Goal: Contribute content

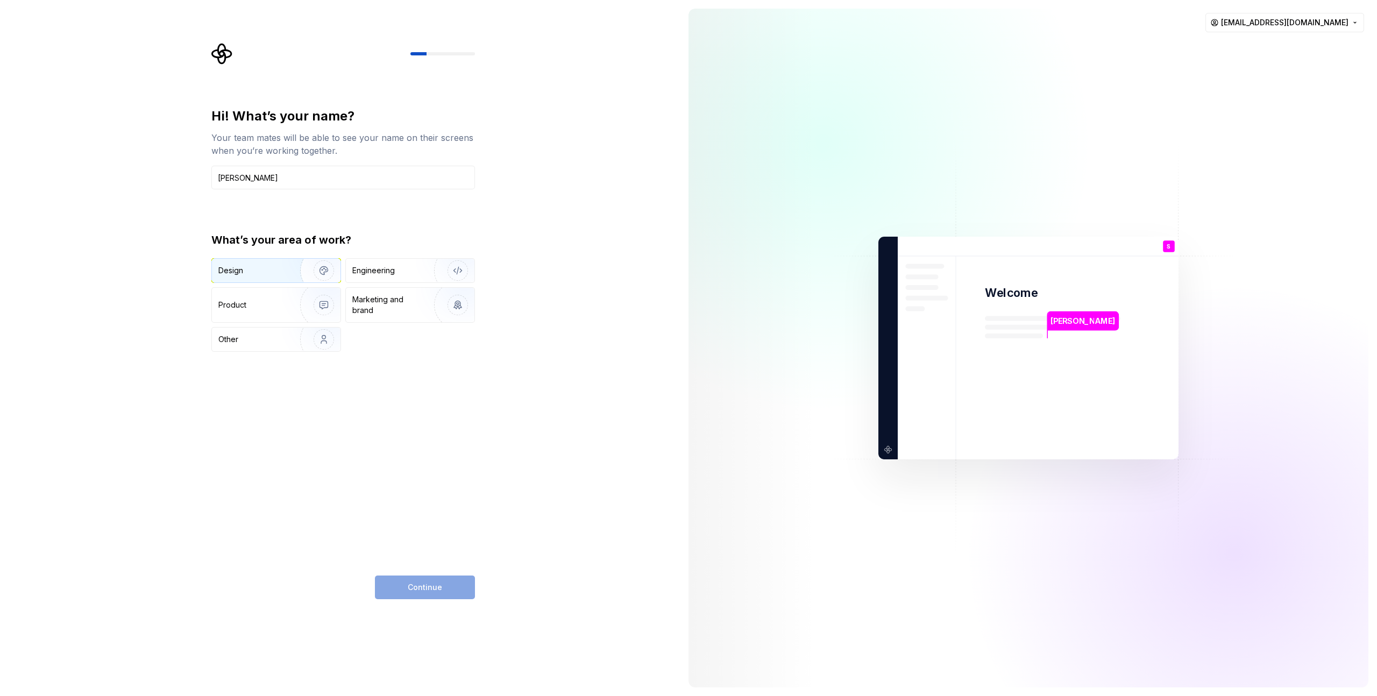
type input "[PERSON_NAME]"
click at [277, 274] on div "Design" at bounding box center [252, 270] width 68 height 11
click at [279, 314] on div "Product" at bounding box center [276, 305] width 129 height 34
click at [276, 273] on div "Design" at bounding box center [252, 270] width 68 height 11
click at [289, 309] on img "button" at bounding box center [316, 305] width 69 height 72
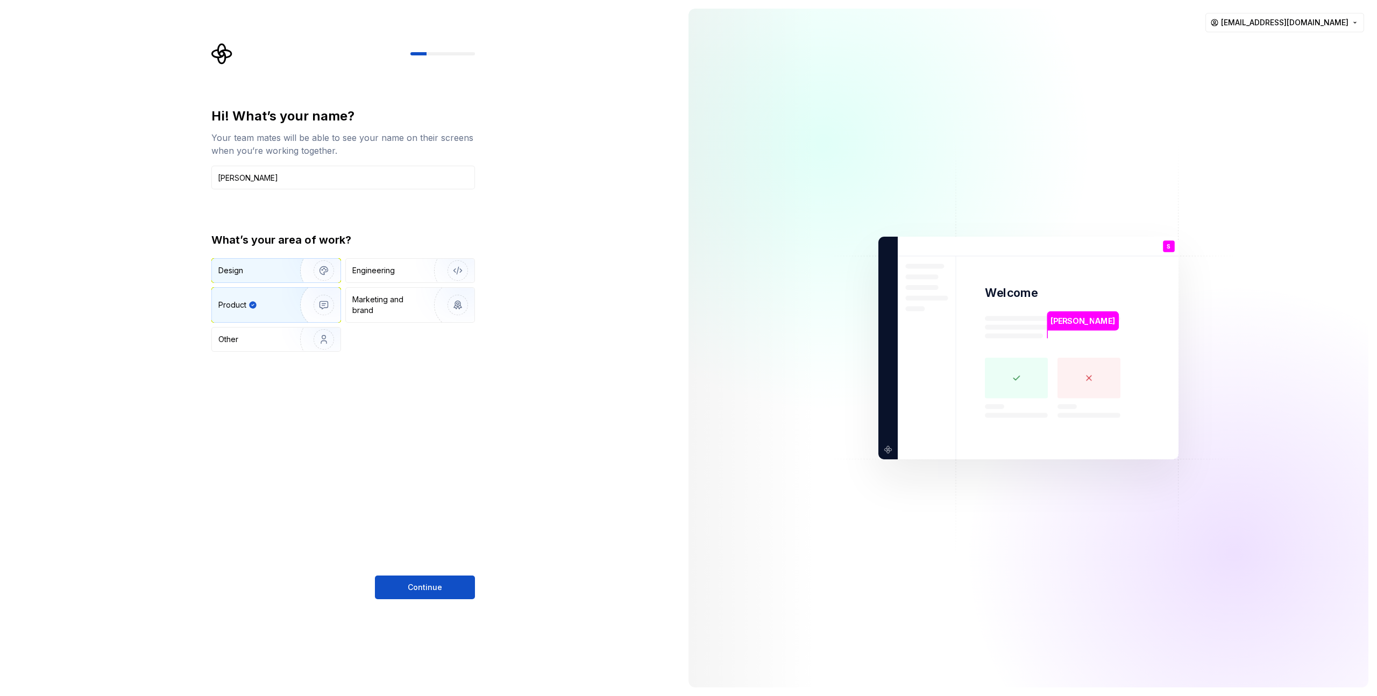
click at [279, 276] on div "Design" at bounding box center [276, 271] width 129 height 24
click at [412, 590] on span "Continue" at bounding box center [425, 587] width 34 height 11
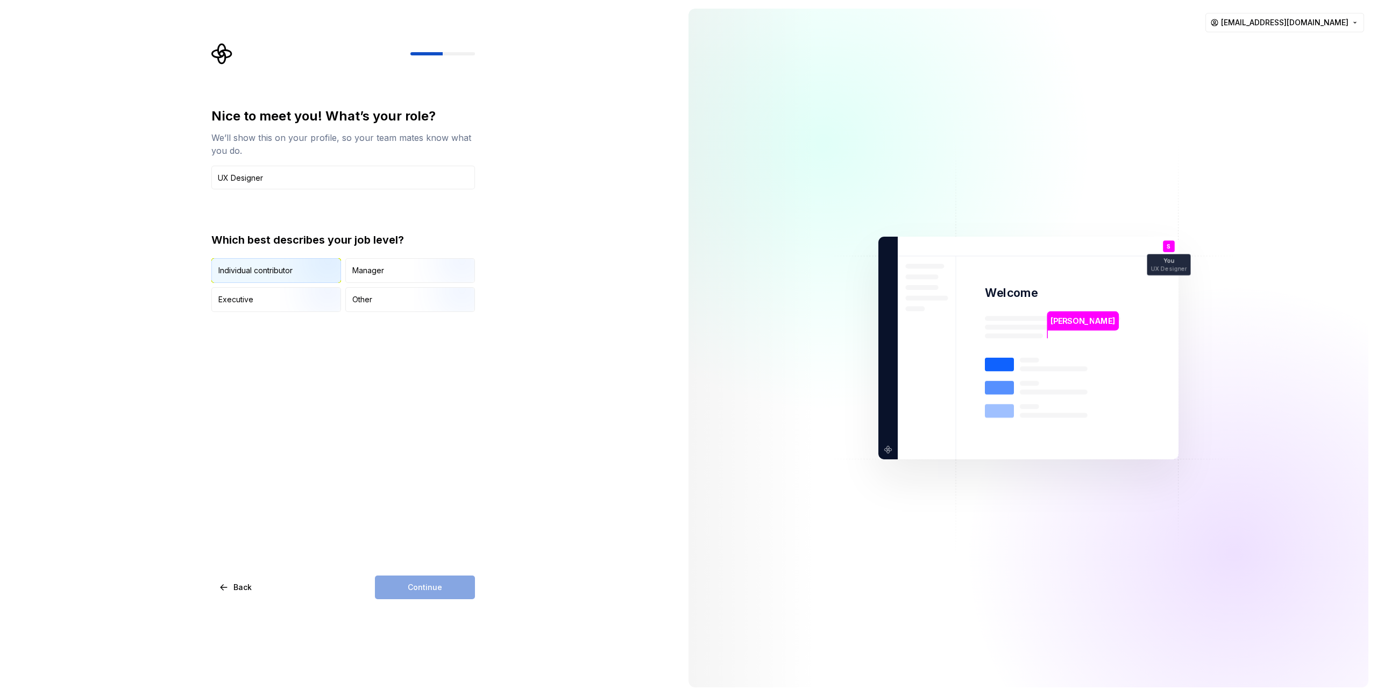
type input "UX Designer"
click at [282, 272] on img "button" at bounding box center [314, 284] width 69 height 72
click at [425, 577] on button "Continue" at bounding box center [425, 587] width 100 height 24
click at [219, 262] on button "Just me" at bounding box center [216, 263] width 9 height 9
click at [359, 179] on input "text" at bounding box center [342, 178] width 263 height 24
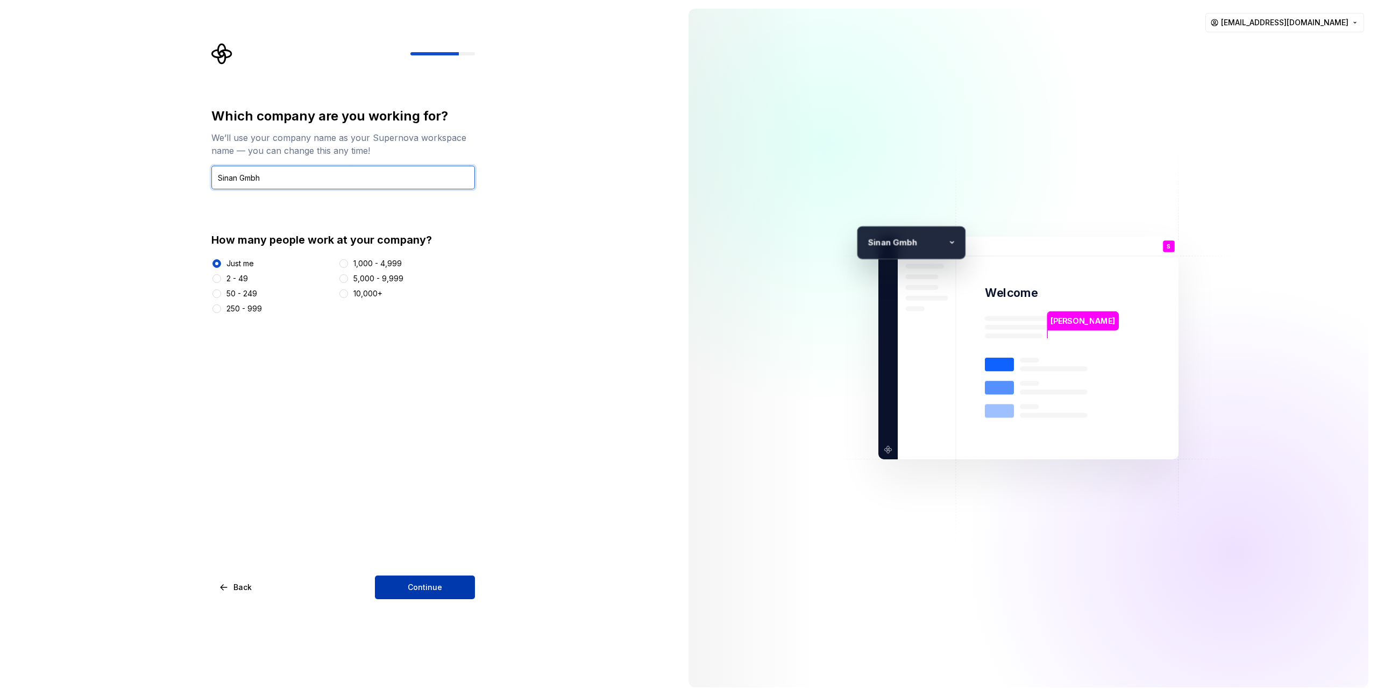
type input "Sinan Gmbh"
click at [425, 583] on span "Continue" at bounding box center [425, 587] width 34 height 11
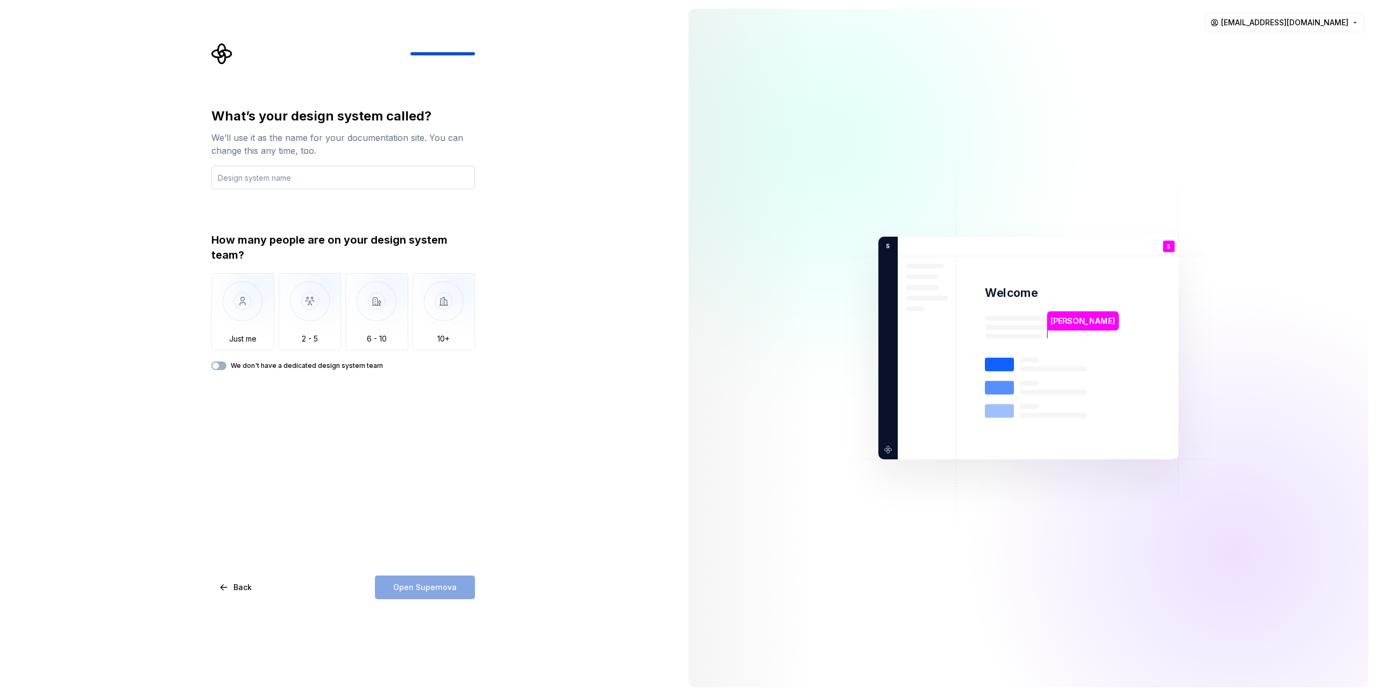
click at [356, 181] on input "text" at bounding box center [342, 178] width 263 height 24
type input "Hedehöt"
click at [241, 298] on img "button" at bounding box center [242, 309] width 63 height 72
click at [216, 367] on span "button" at bounding box center [215, 365] width 6 height 6
click at [456, 580] on button "Open Supernova" at bounding box center [425, 587] width 100 height 24
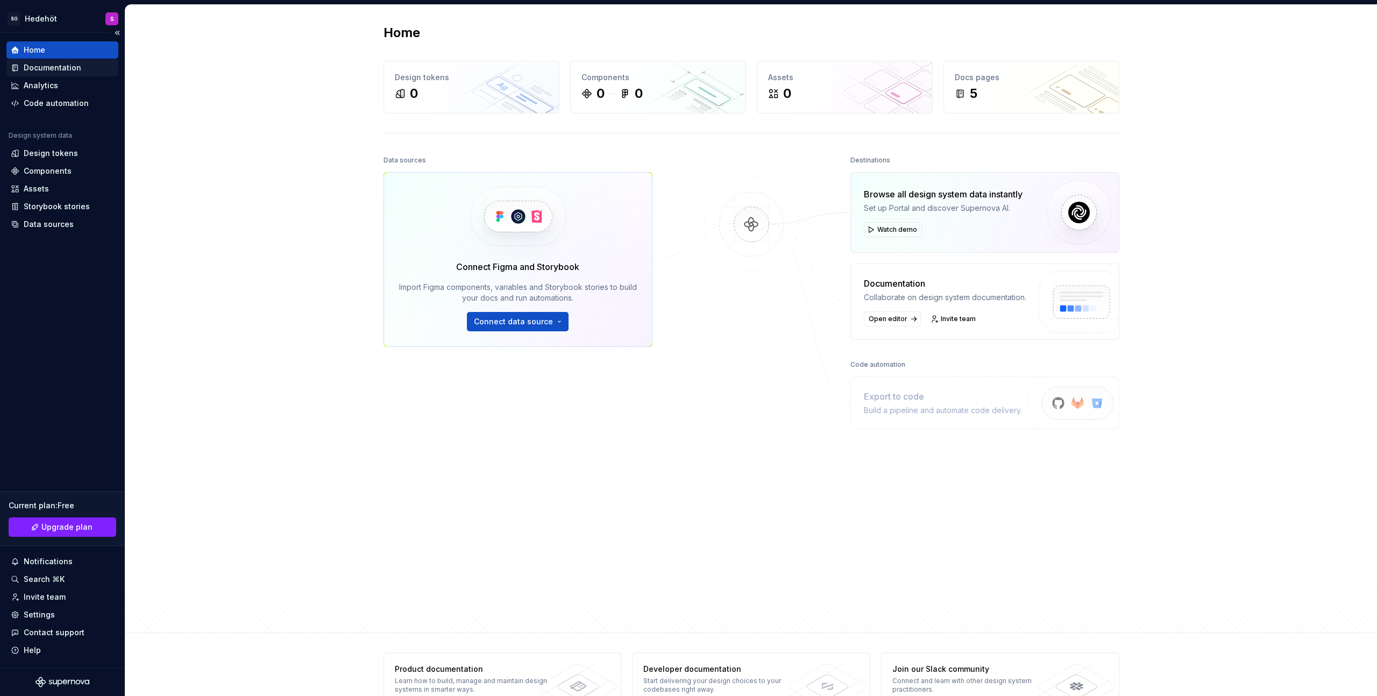
click at [54, 64] on div "Documentation" at bounding box center [53, 67] width 58 height 11
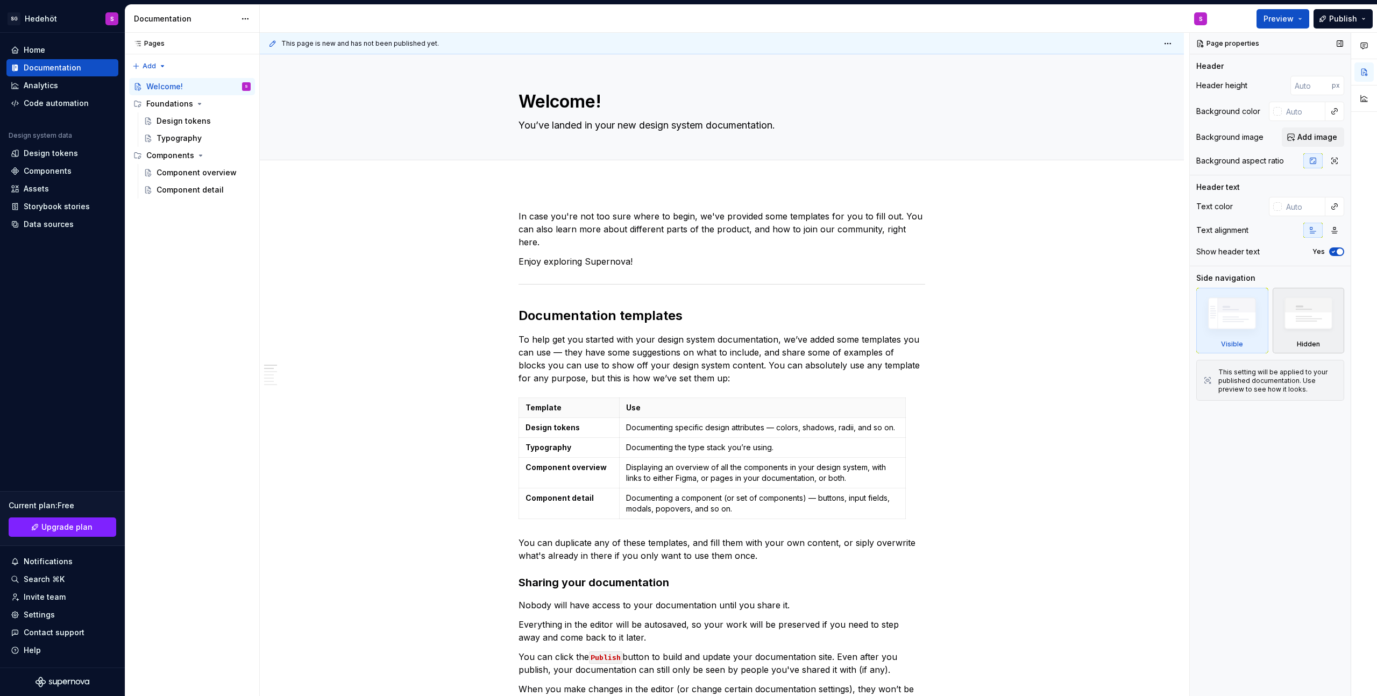
click at [1297, 322] on img at bounding box center [1308, 316] width 62 height 47
type textarea "*"
click at [1220, 317] on img at bounding box center [1232, 316] width 62 height 47
click at [184, 121] on div "Design tokens" at bounding box center [183, 121] width 54 height 11
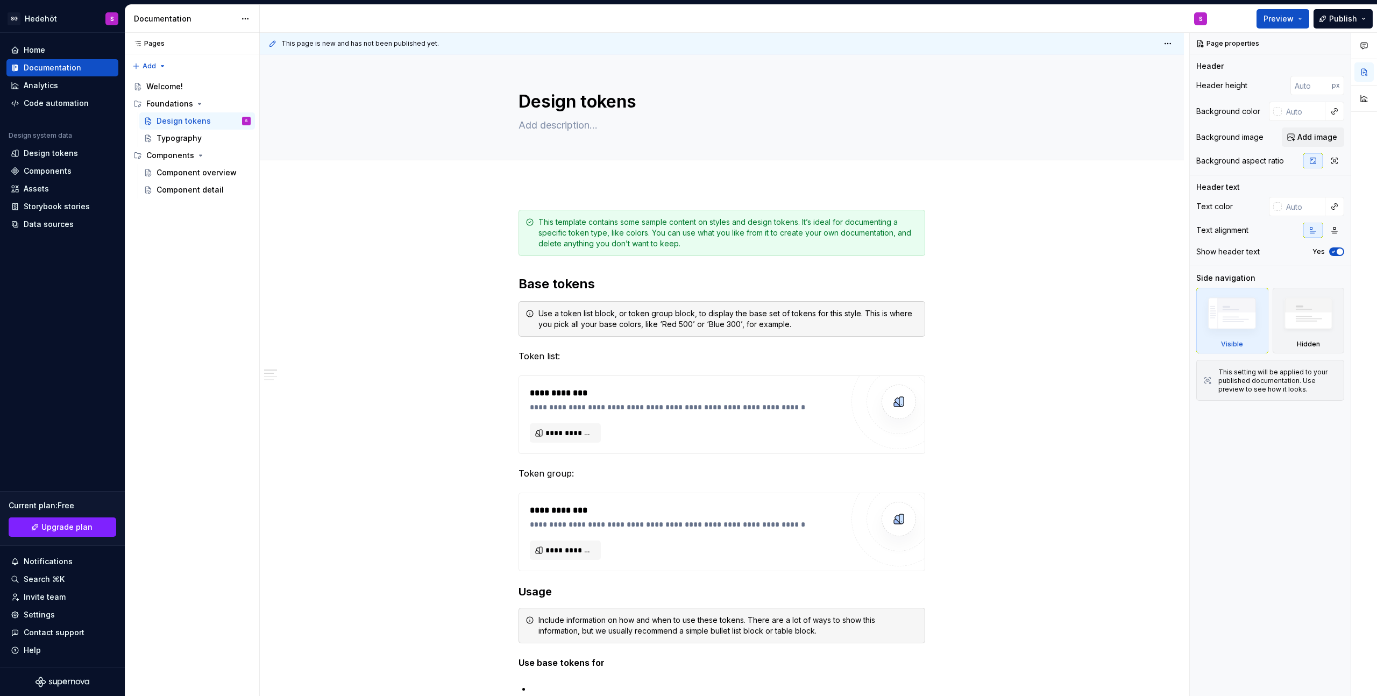
type textarea "*"
